Goal: Transaction & Acquisition: Download file/media

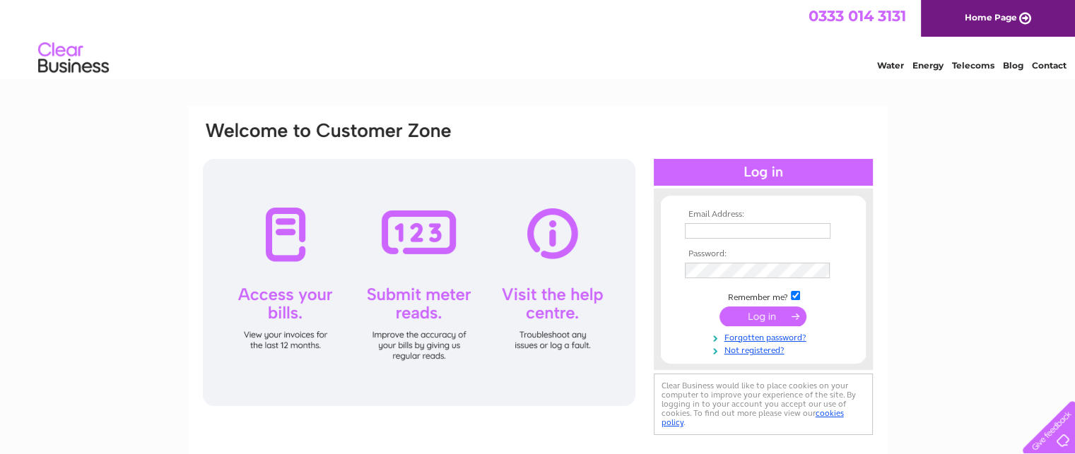
click at [721, 223] on input "text" at bounding box center [758, 231] width 146 height 16
type input "[PERSON_NAME][EMAIL_ADDRESS][DOMAIN_NAME]"
click at [756, 318] on input "submit" at bounding box center [762, 317] width 87 height 20
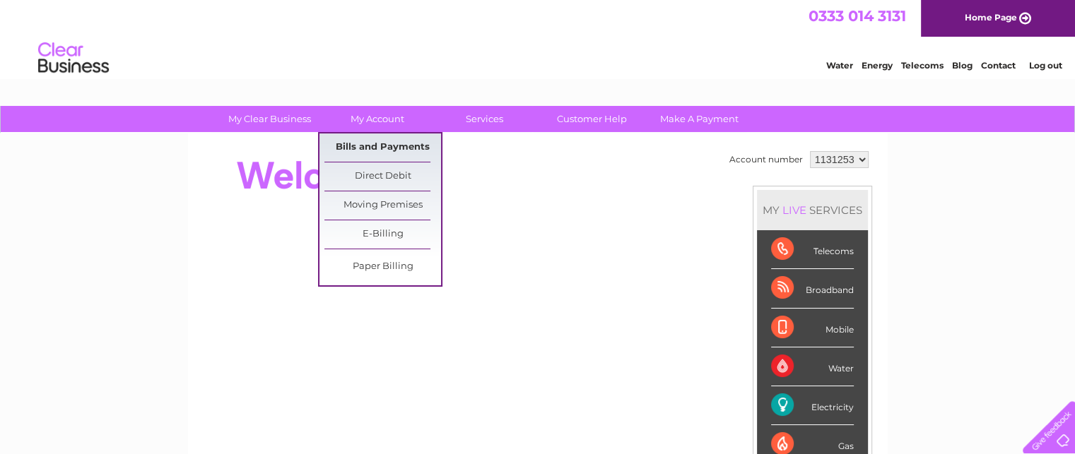
click at [396, 139] on link "Bills and Payments" at bounding box center [382, 148] width 117 height 28
click at [398, 143] on link "Bills and Payments" at bounding box center [382, 148] width 117 height 28
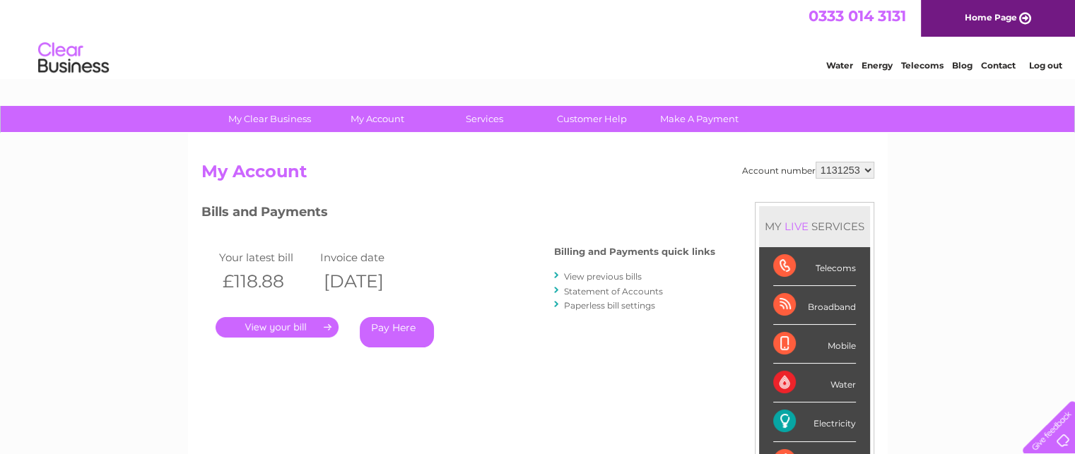
click at [279, 325] on link "." at bounding box center [277, 327] width 123 height 20
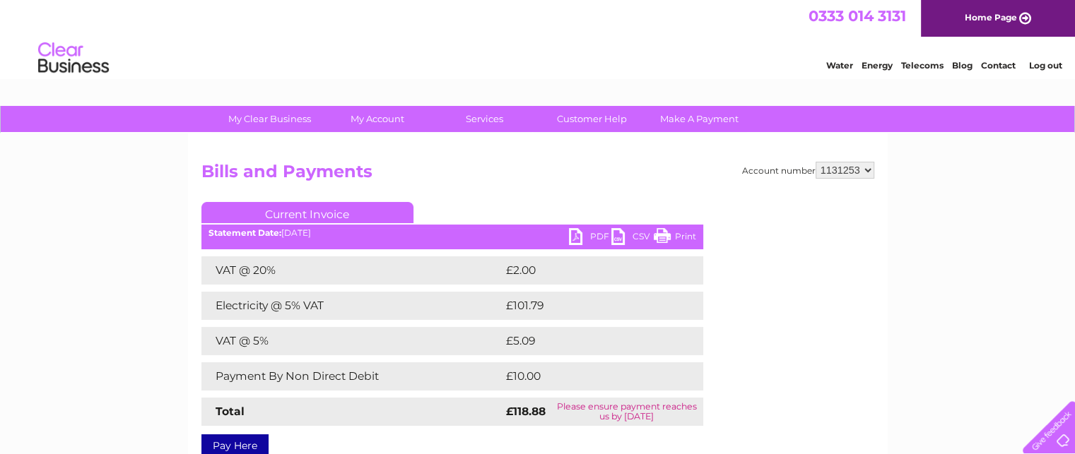
click at [582, 240] on link "PDF" at bounding box center [590, 238] width 42 height 20
click at [842, 164] on select "1131253 1145797" at bounding box center [844, 170] width 59 height 17
select select "1145797"
click at [816, 162] on select "1131253 1145797" at bounding box center [844, 170] width 59 height 17
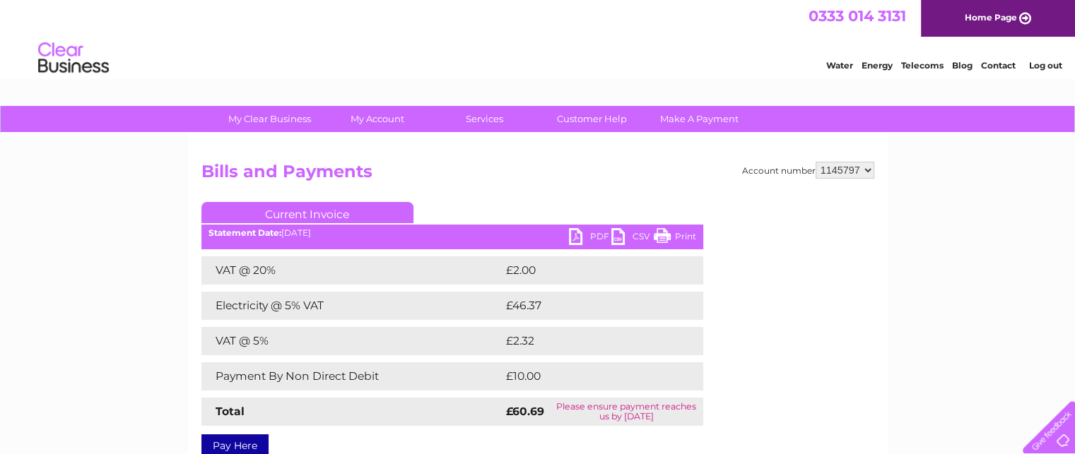
click at [585, 237] on link "PDF" at bounding box center [590, 238] width 42 height 20
click at [1044, 65] on link "Log out" at bounding box center [1044, 65] width 33 height 11
